Goal: Download file/media

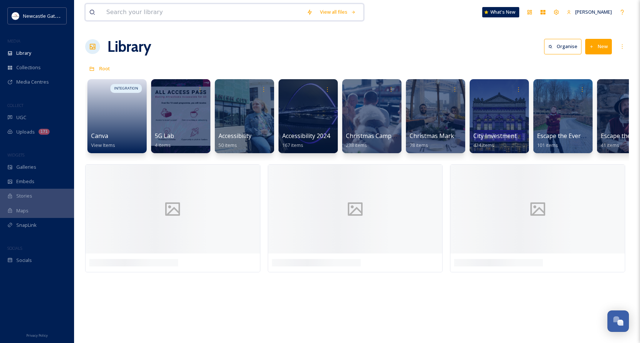
click at [153, 13] on input at bounding box center [203, 12] width 200 height 16
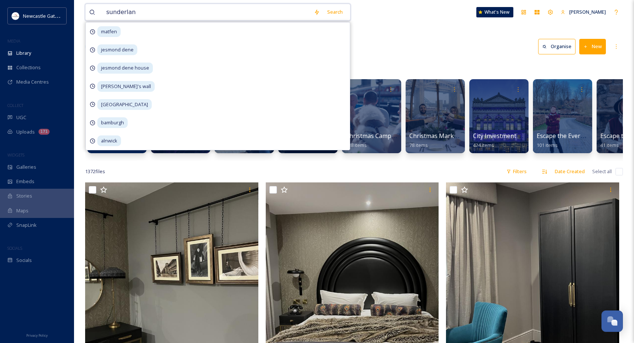
type input "sunderland"
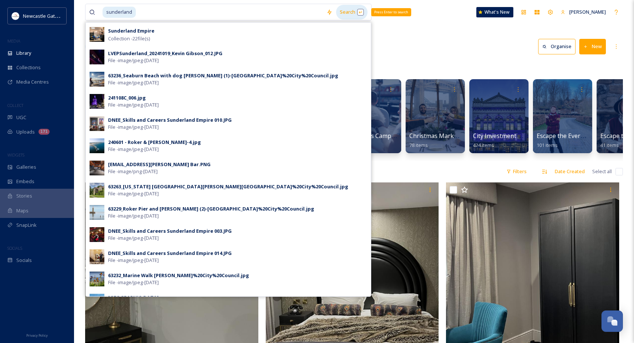
click at [347, 14] on div "Search Press Enter to search" at bounding box center [351, 12] width 31 height 14
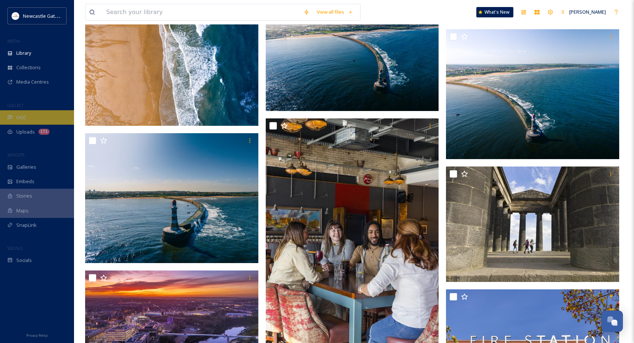
scroll to position [1662, 0]
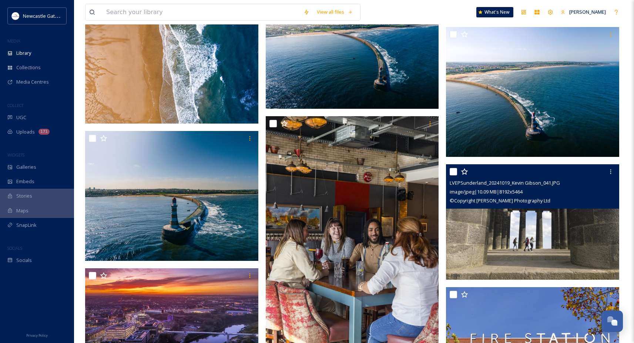
click at [539, 223] on img at bounding box center [532, 222] width 173 height 116
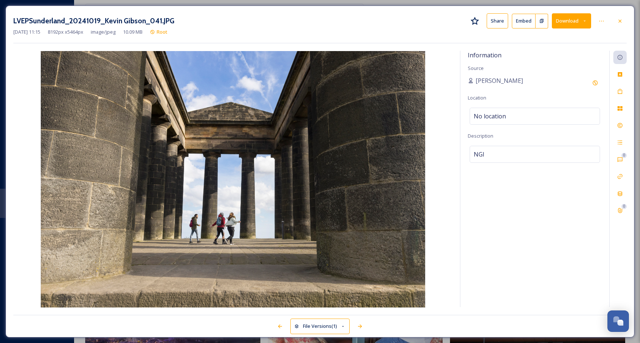
click at [571, 25] on button "Download" at bounding box center [571, 20] width 39 height 15
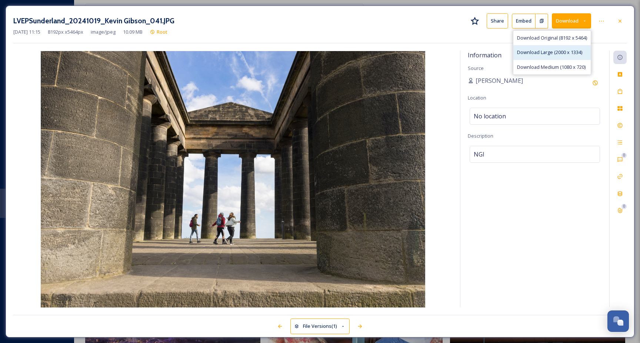
click at [555, 57] on div "Download Large (2000 x 1334)" at bounding box center [551, 52] width 77 height 14
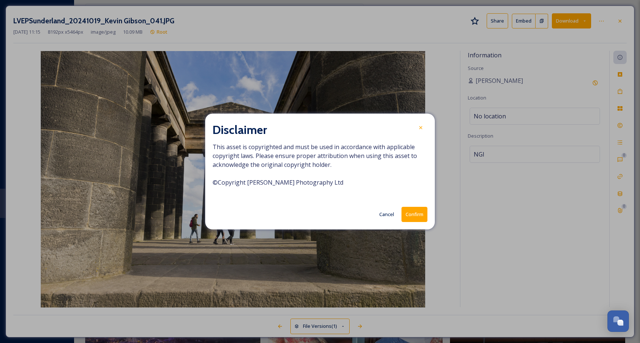
click at [419, 215] on button "Confirm" at bounding box center [414, 214] width 26 height 15
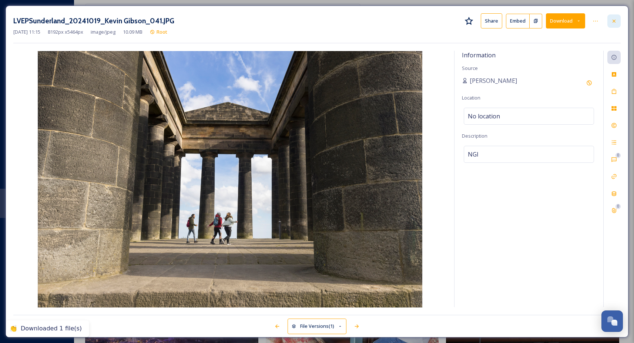
click at [618, 22] on div at bounding box center [614, 20] width 13 height 13
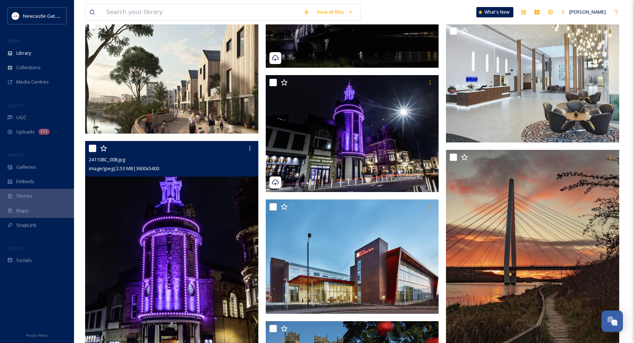
scroll to position [3449, 0]
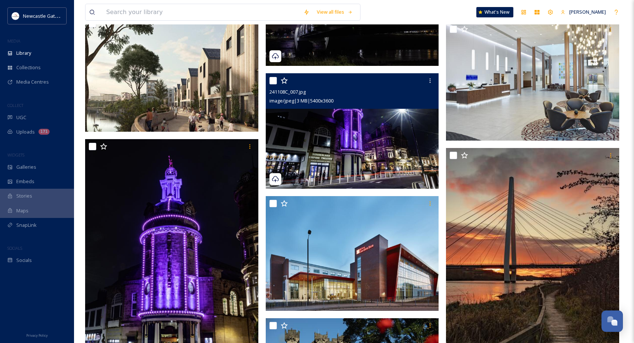
click at [327, 144] on img at bounding box center [352, 131] width 173 height 116
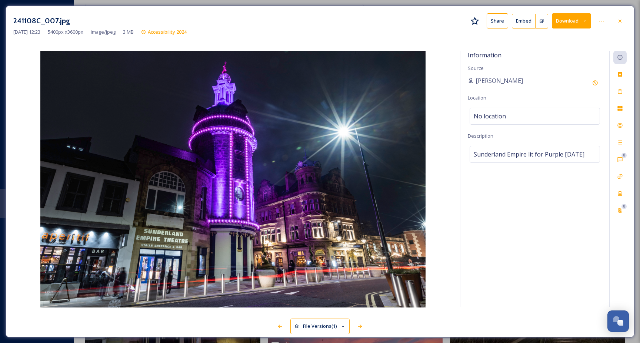
click at [568, 22] on button "Download" at bounding box center [571, 20] width 39 height 15
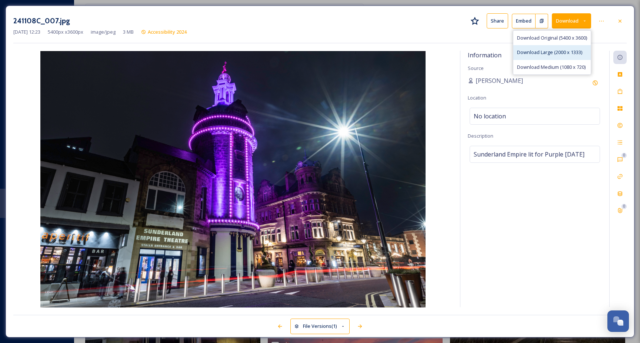
click at [534, 56] on div "Download Large (2000 x 1333)" at bounding box center [551, 52] width 77 height 14
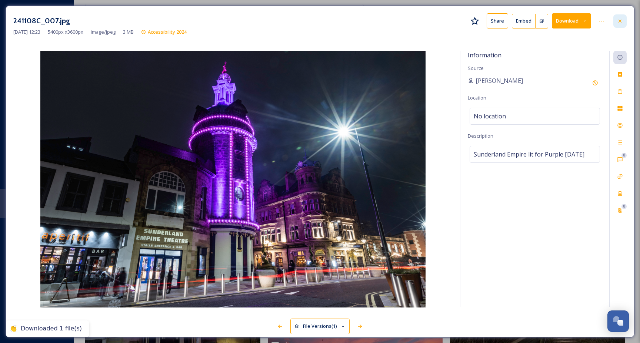
click at [620, 22] on icon at bounding box center [620, 21] width 6 height 6
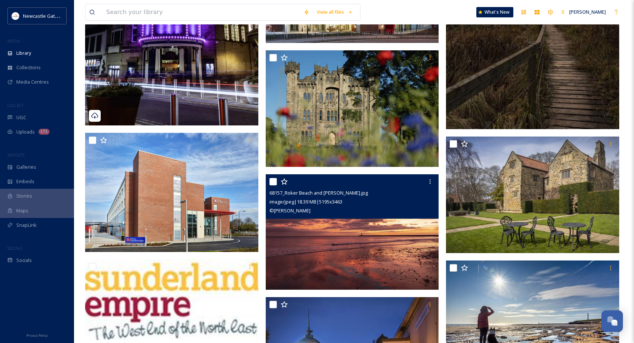
scroll to position [3844, 0]
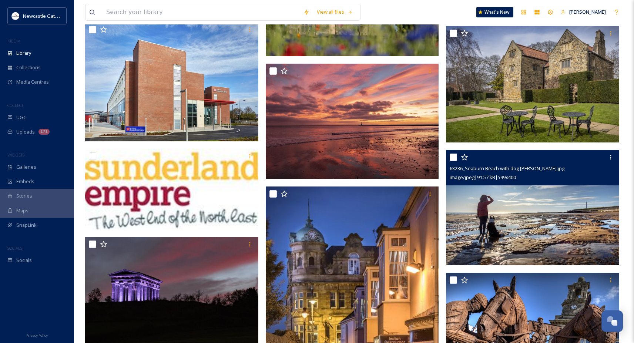
click at [535, 221] on img at bounding box center [532, 208] width 173 height 116
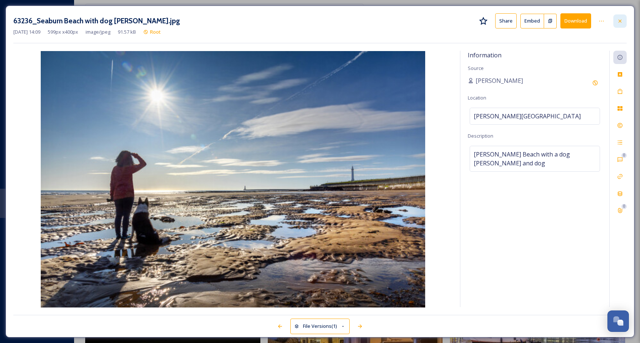
click at [620, 21] on icon at bounding box center [620, 21] width 6 height 6
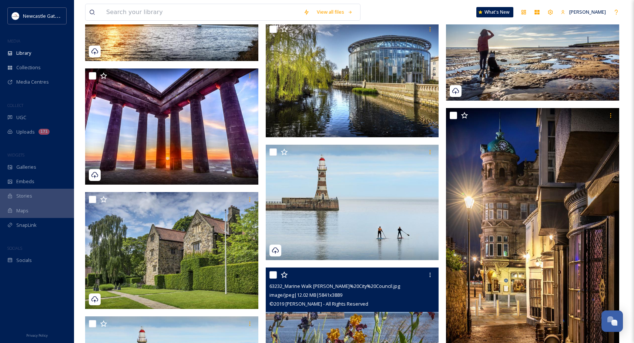
scroll to position [4482, 0]
